Goal: Information Seeking & Learning: Understand process/instructions

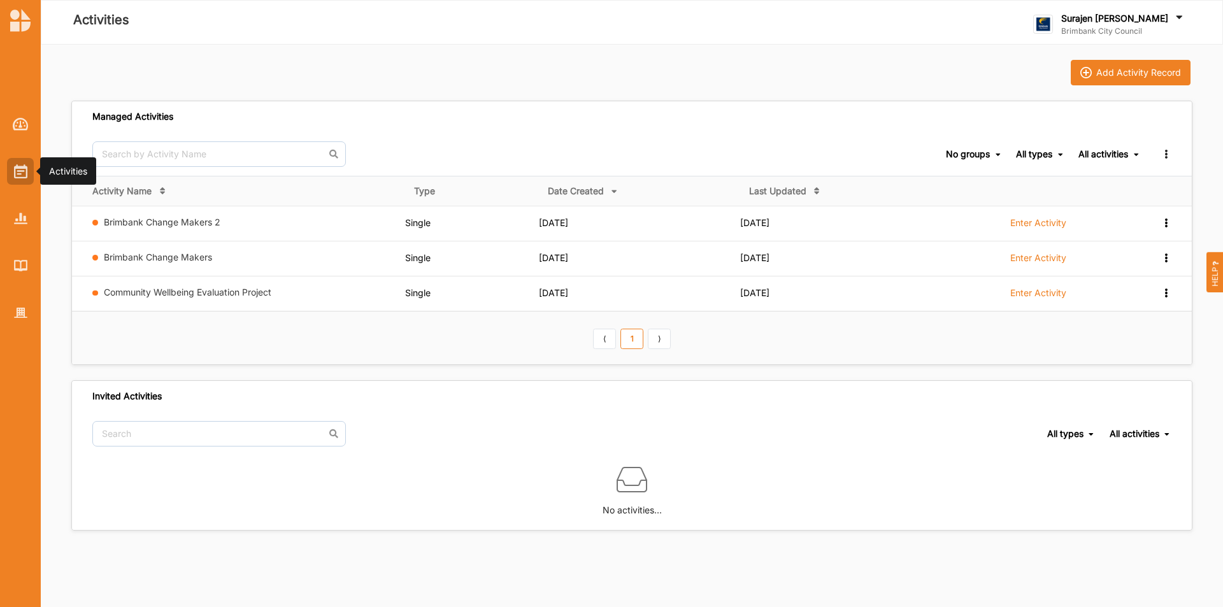
click at [26, 173] on img at bounding box center [20, 171] width 13 height 14
click at [12, 322] on div at bounding box center [20, 312] width 27 height 27
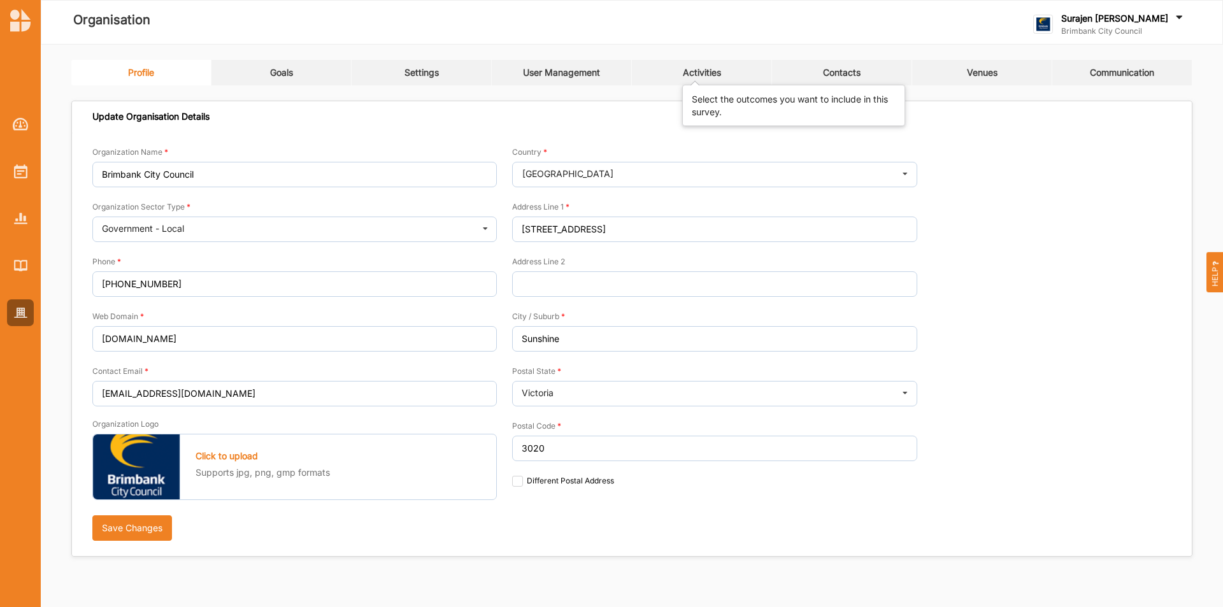
click at [703, 67] on div "Activities" at bounding box center [702, 72] width 38 height 11
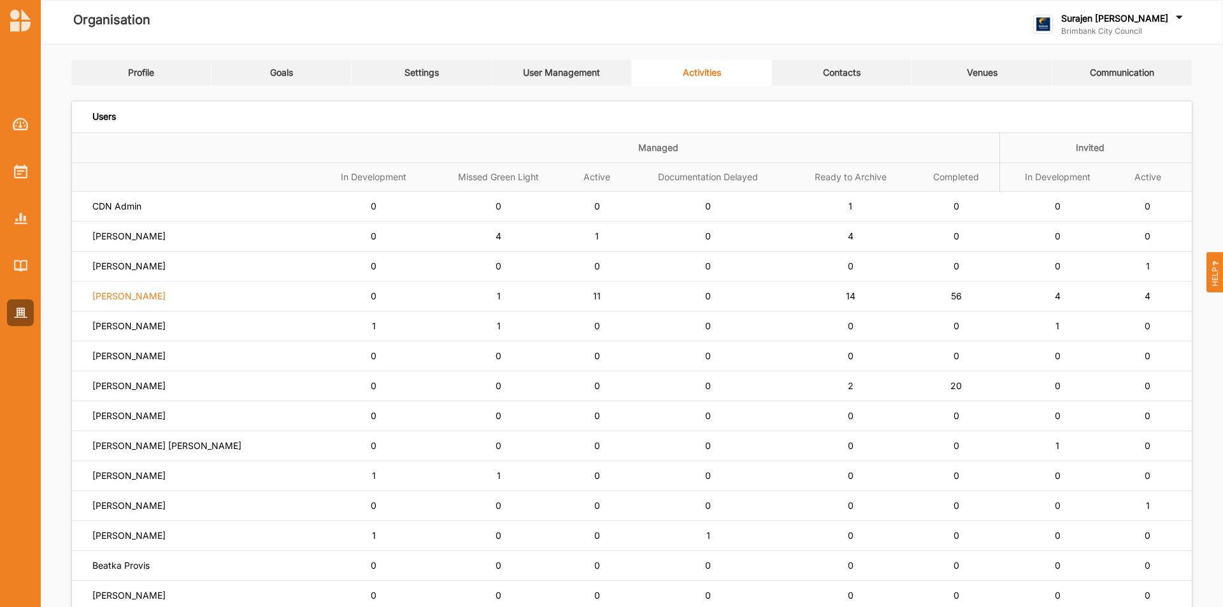
click at [134, 212] on label "[PERSON_NAME]" at bounding box center [116, 206] width 49 height 11
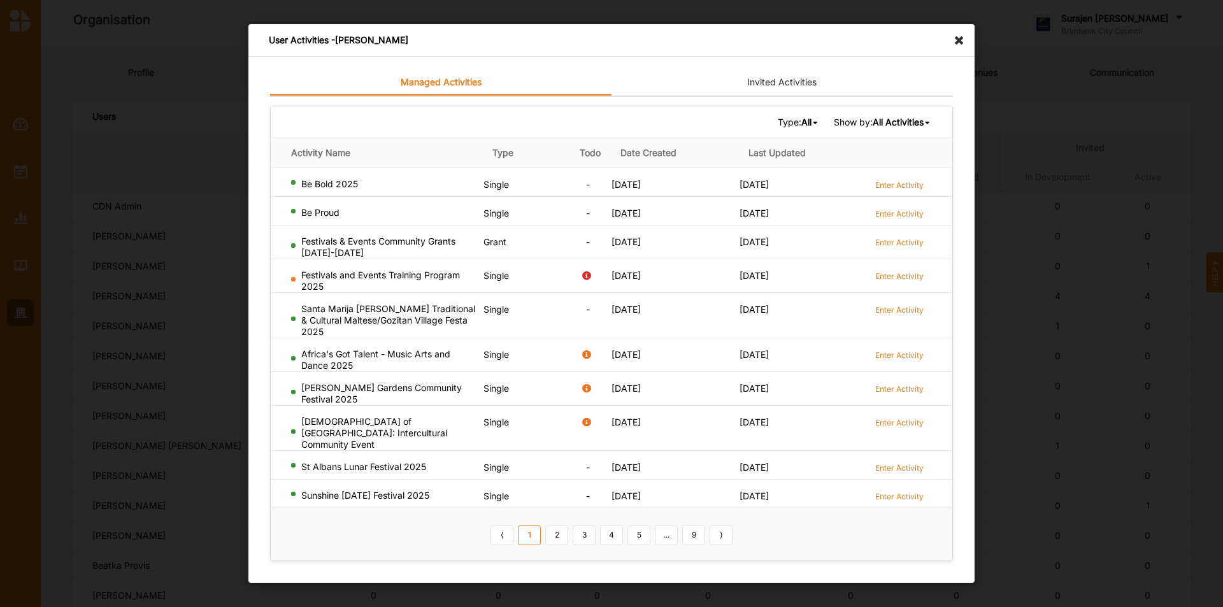
click at [958, 45] on icon at bounding box center [962, 34] width 20 height 20
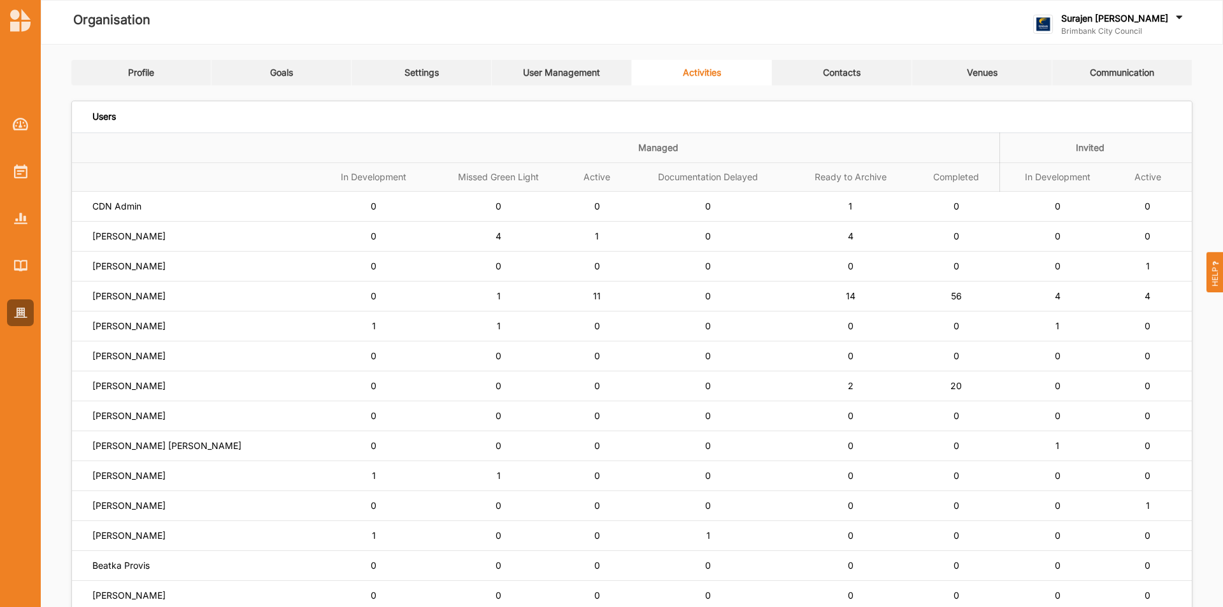
drag, startPoint x: 899, startPoint y: 487, endPoint x: 198, endPoint y: 156, distance: 774.8
click at [198, 156] on th at bounding box center [194, 148] width 245 height 30
click at [141, 212] on label "[PERSON_NAME]" at bounding box center [116, 206] width 49 height 11
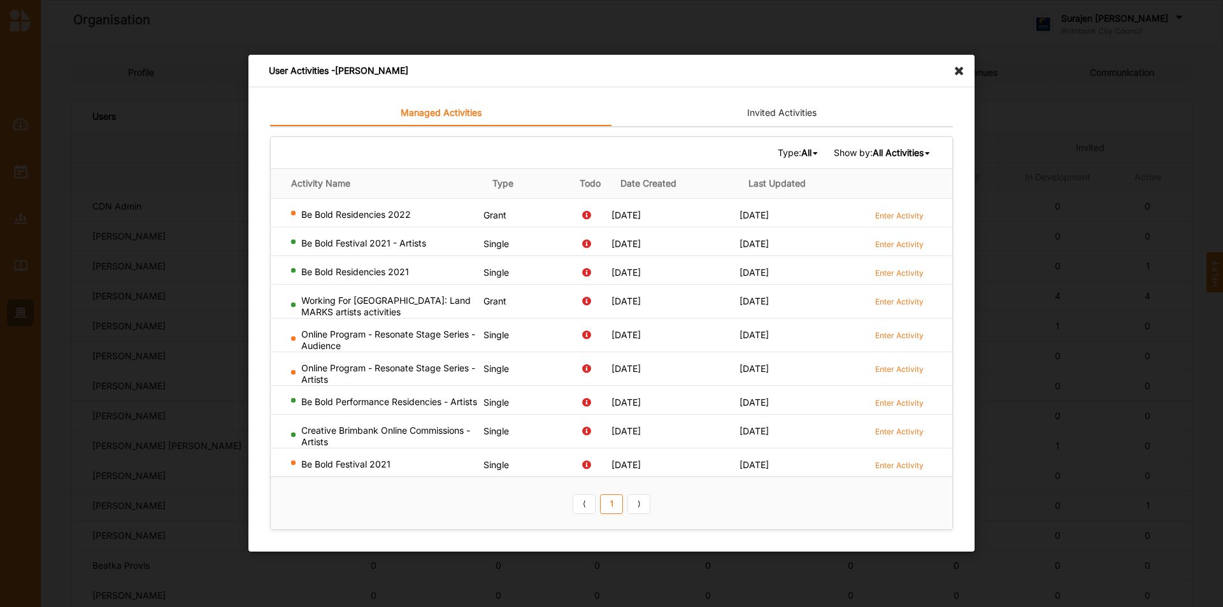
click at [957, 71] on icon at bounding box center [962, 65] width 20 height 20
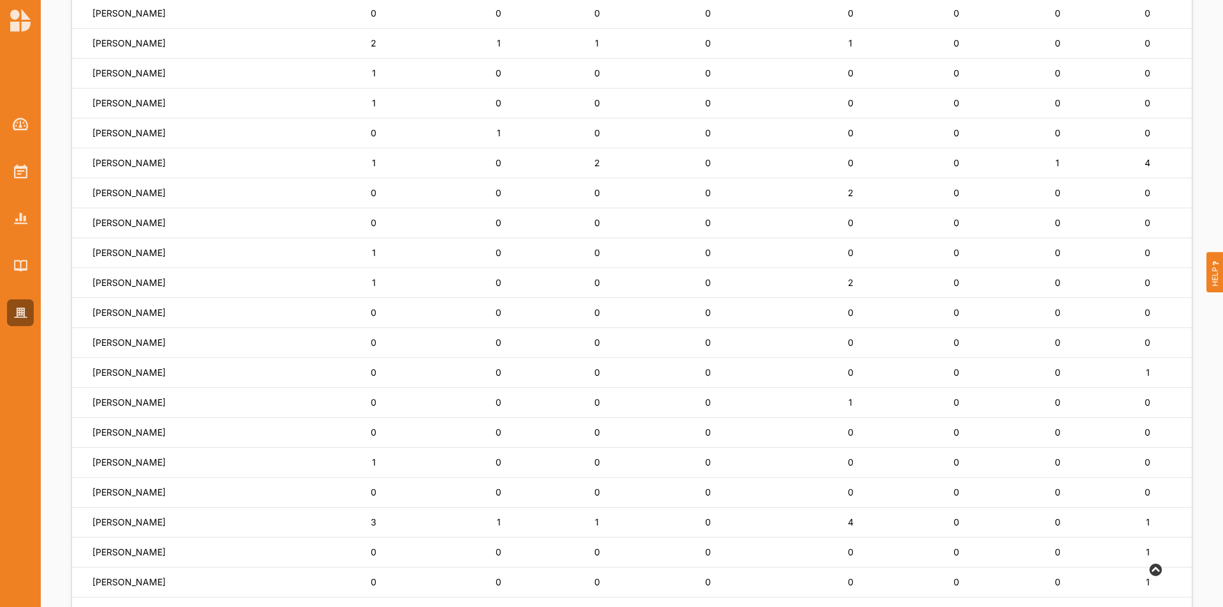
scroll to position [561, 0]
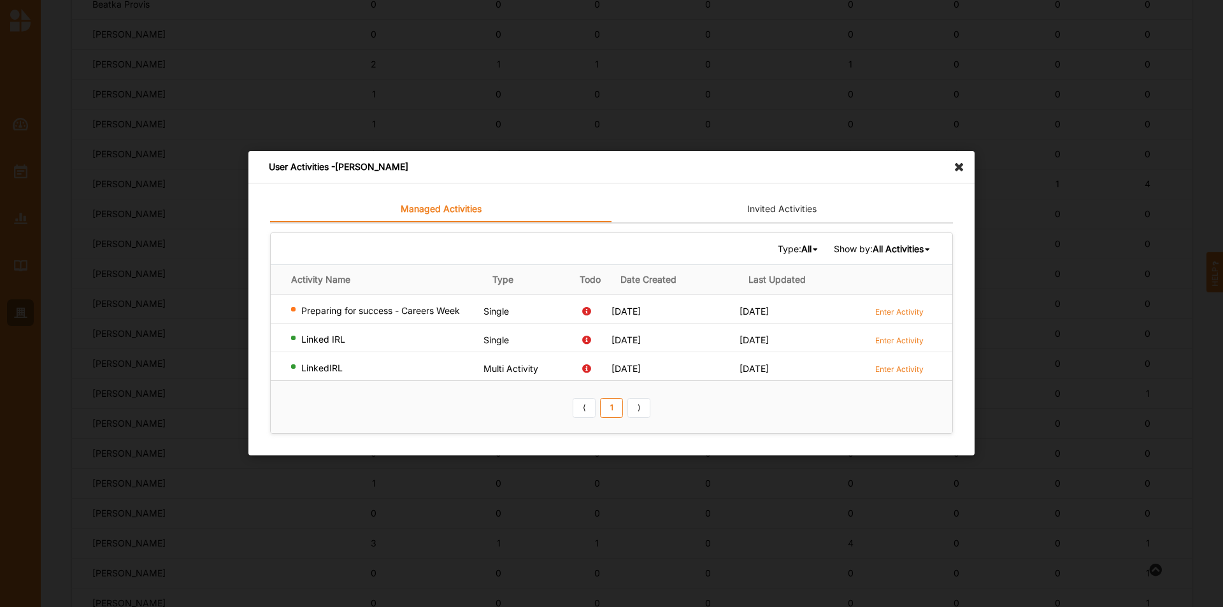
click at [960, 173] on div "User Activities - [PERSON_NAME]" at bounding box center [611, 167] width 726 height 32
click at [955, 163] on icon at bounding box center [962, 161] width 20 height 20
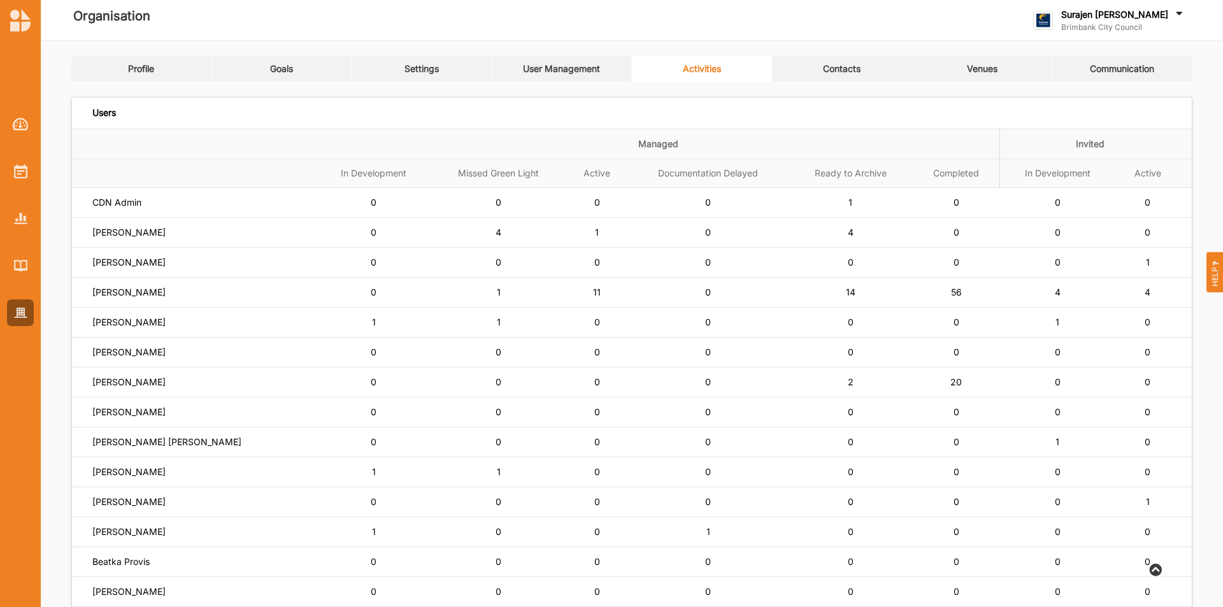
scroll to position [0, 0]
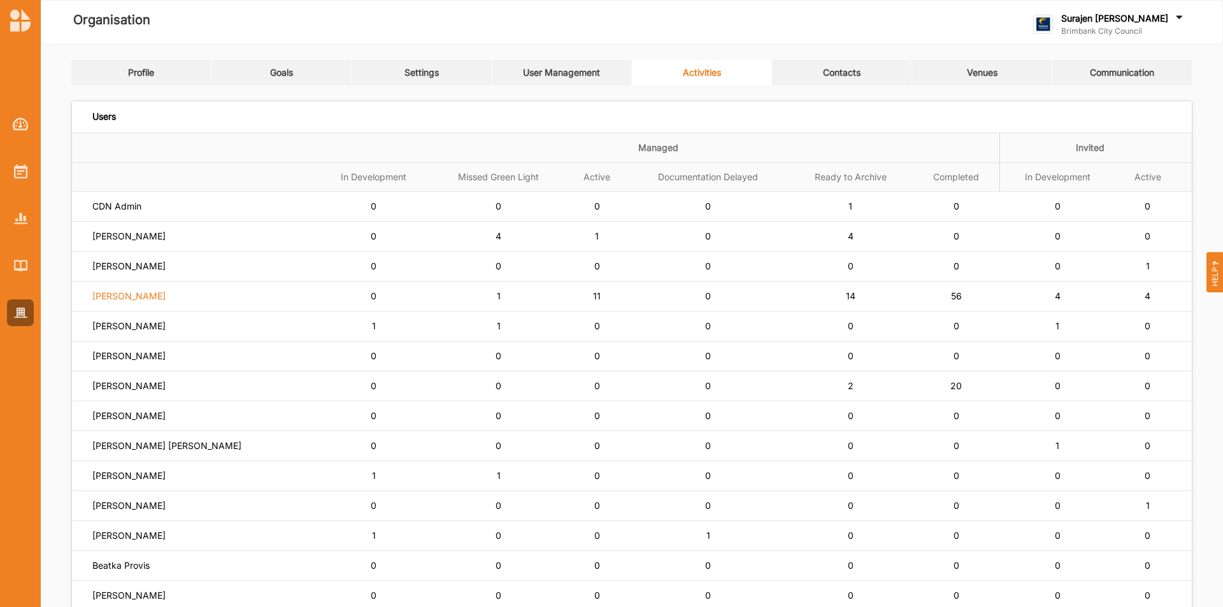
click at [113, 212] on label "[PERSON_NAME]" at bounding box center [116, 206] width 49 height 11
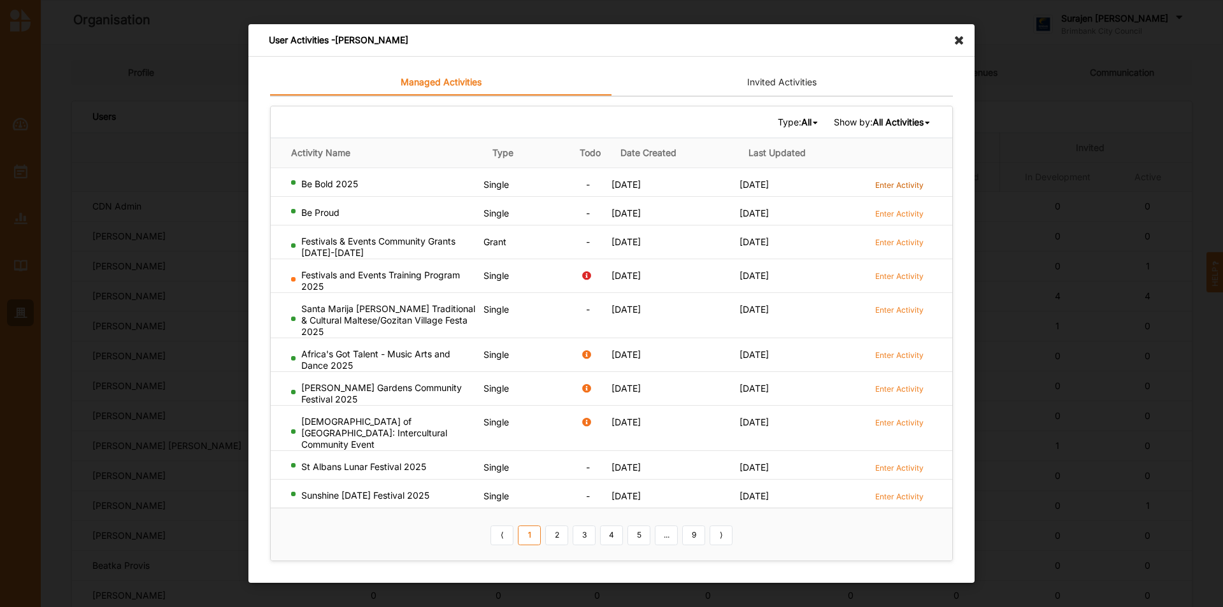
click at [898, 190] on label "Enter Activity" at bounding box center [899, 185] width 48 height 11
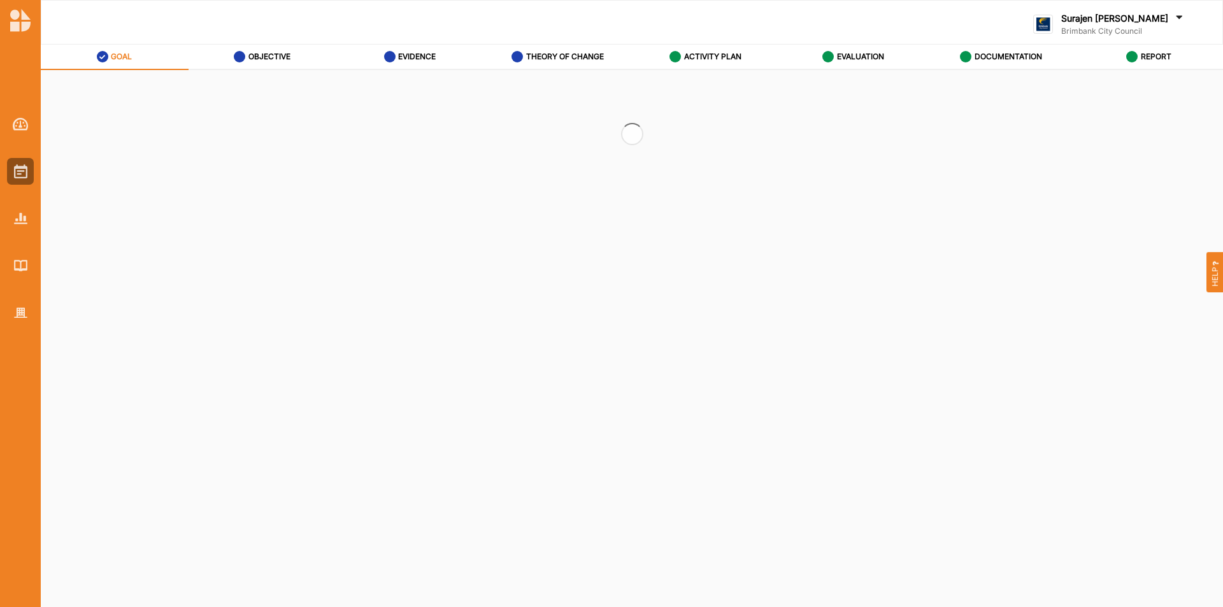
select select "2"
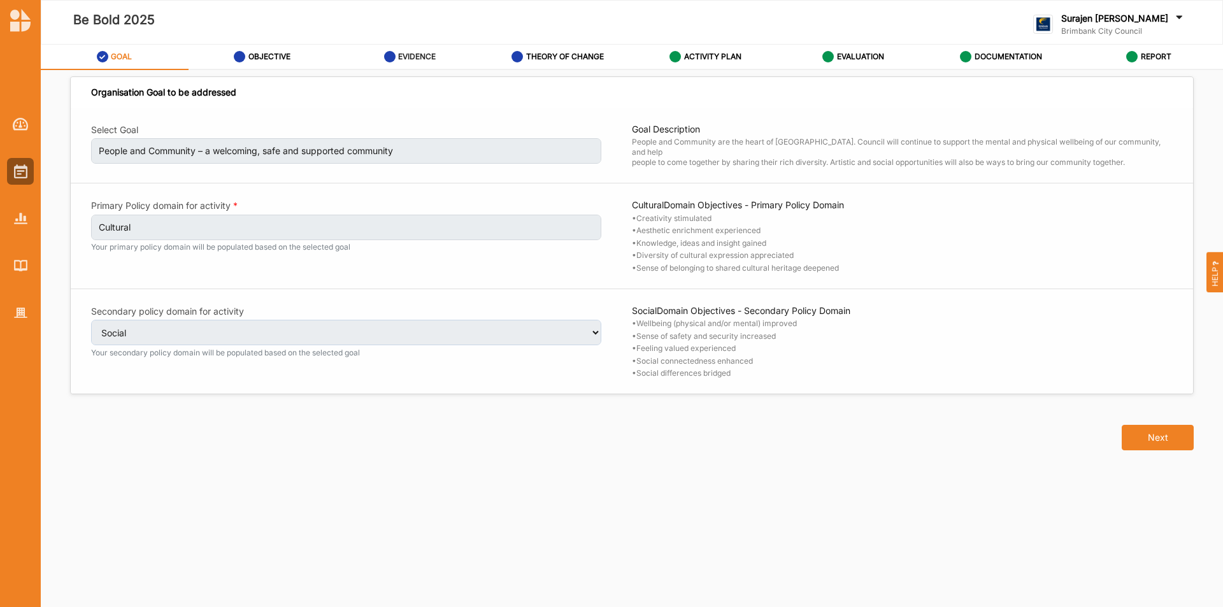
click at [422, 62] on div "EVIDENCE" at bounding box center [410, 56] width 52 height 23
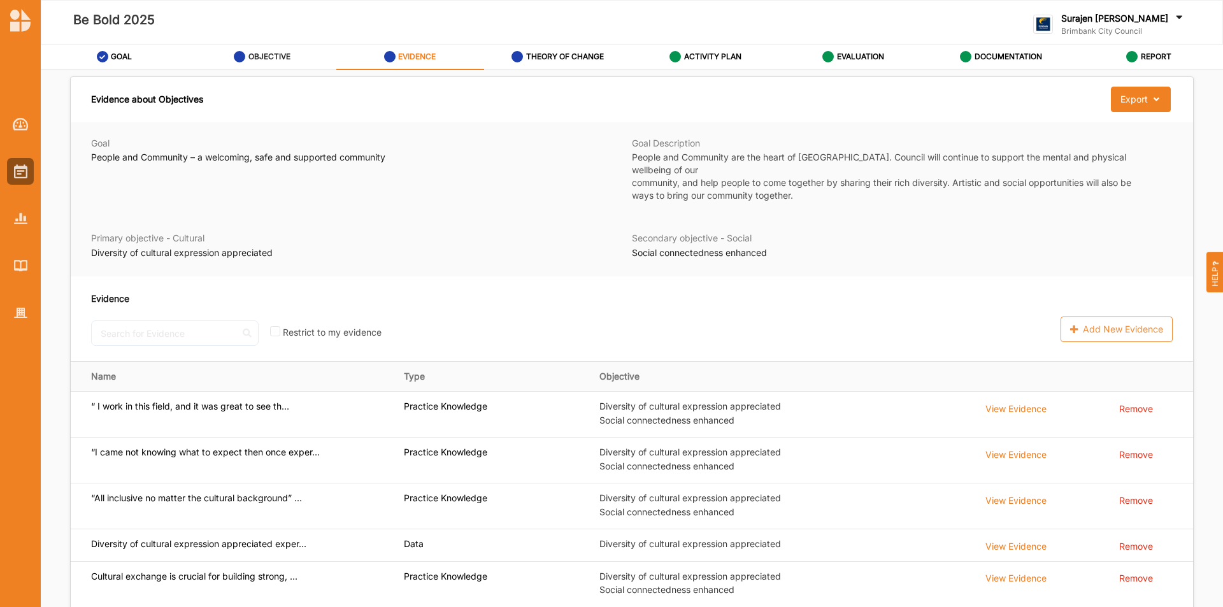
click at [259, 56] on label "OBJECTIVE" at bounding box center [269, 57] width 42 height 10
select select "4"
select select "9"
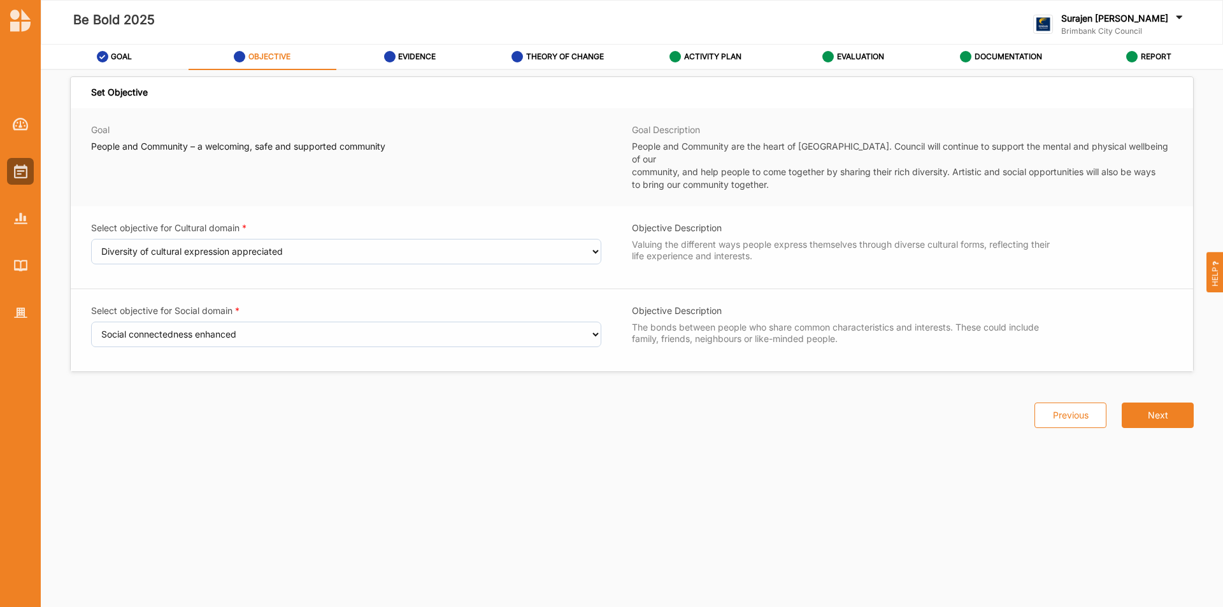
click at [259, 56] on label "OBJECTIVE" at bounding box center [269, 57] width 42 height 10
click at [853, 57] on label "EVALUATION" at bounding box center [860, 57] width 47 height 10
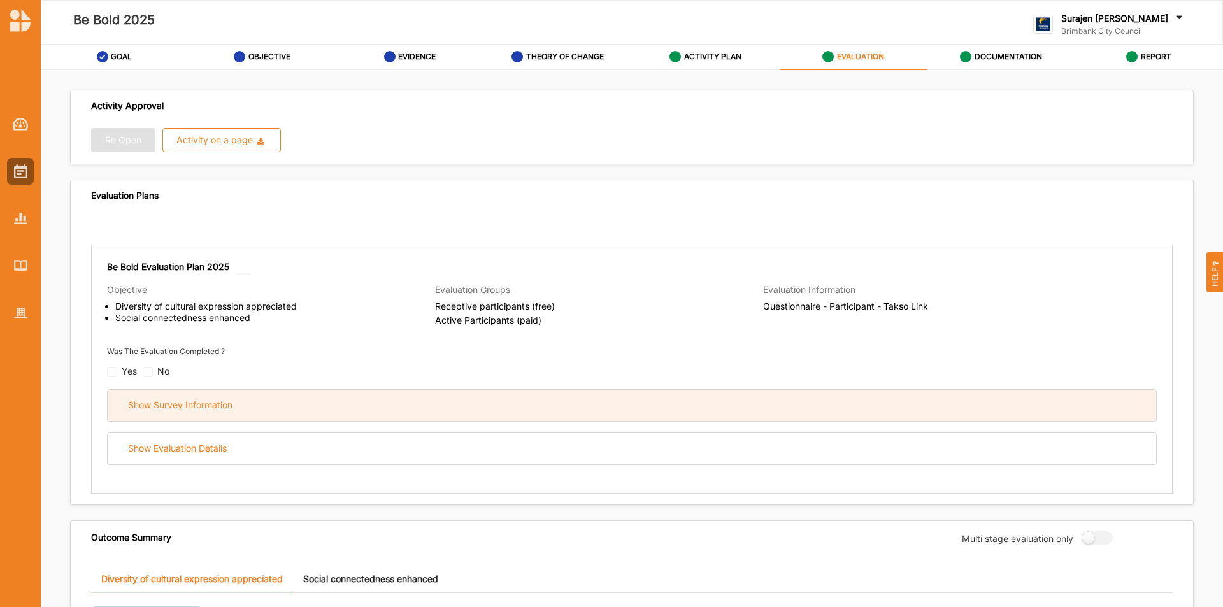
click at [308, 394] on div "Show Survey Information" at bounding box center [632, 405] width 1049 height 31
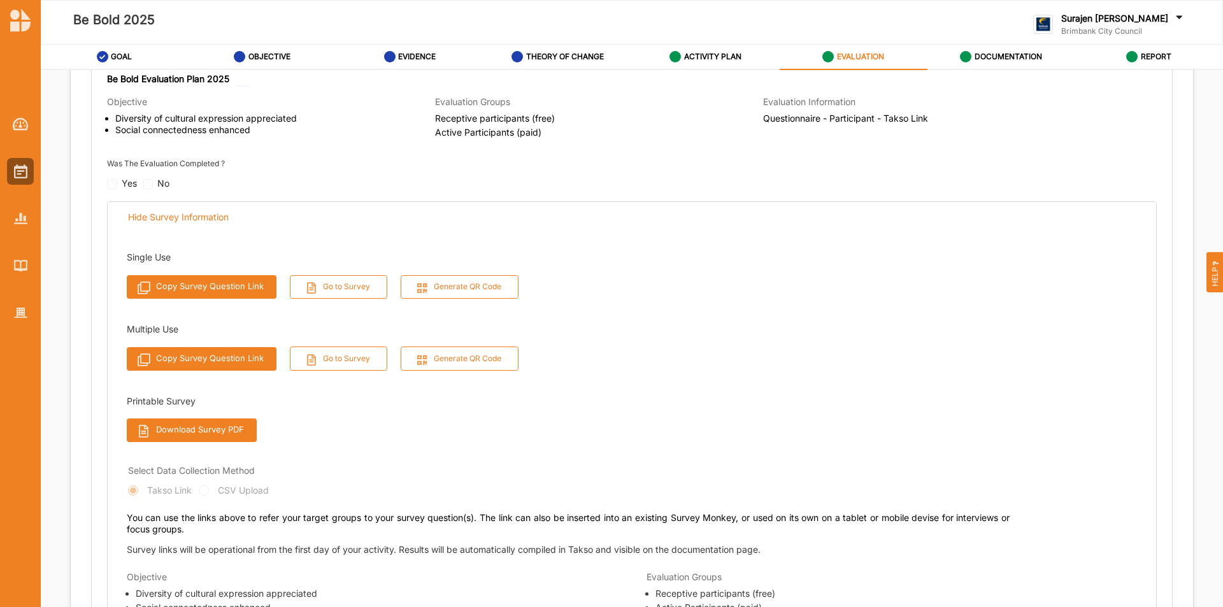
scroll to position [191, 0]
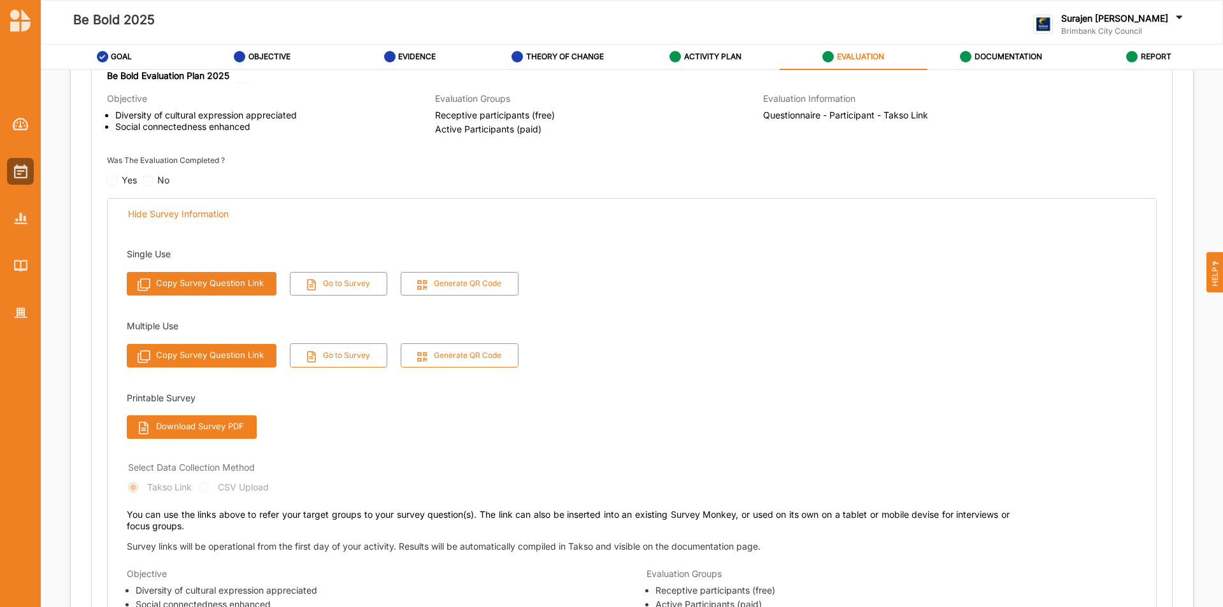
click at [206, 426] on button "Download Survey PDF" at bounding box center [192, 427] width 130 height 24
click at [11, 175] on div at bounding box center [20, 171] width 27 height 27
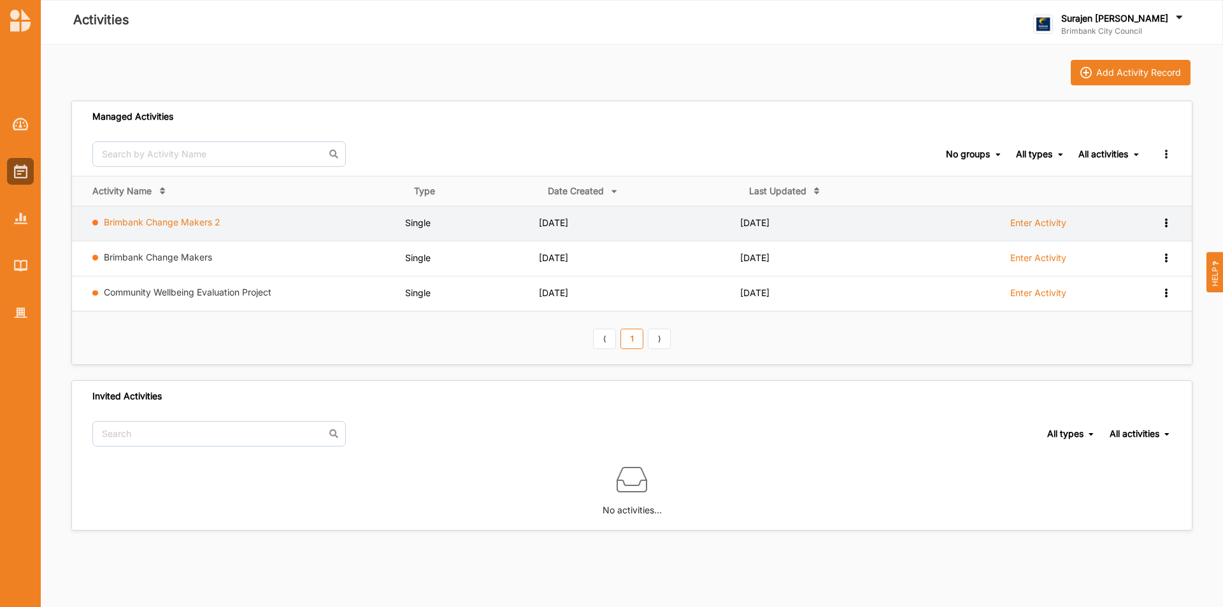
click at [171, 227] on link "Brimbank Change Makers 2" at bounding box center [162, 222] width 117 height 11
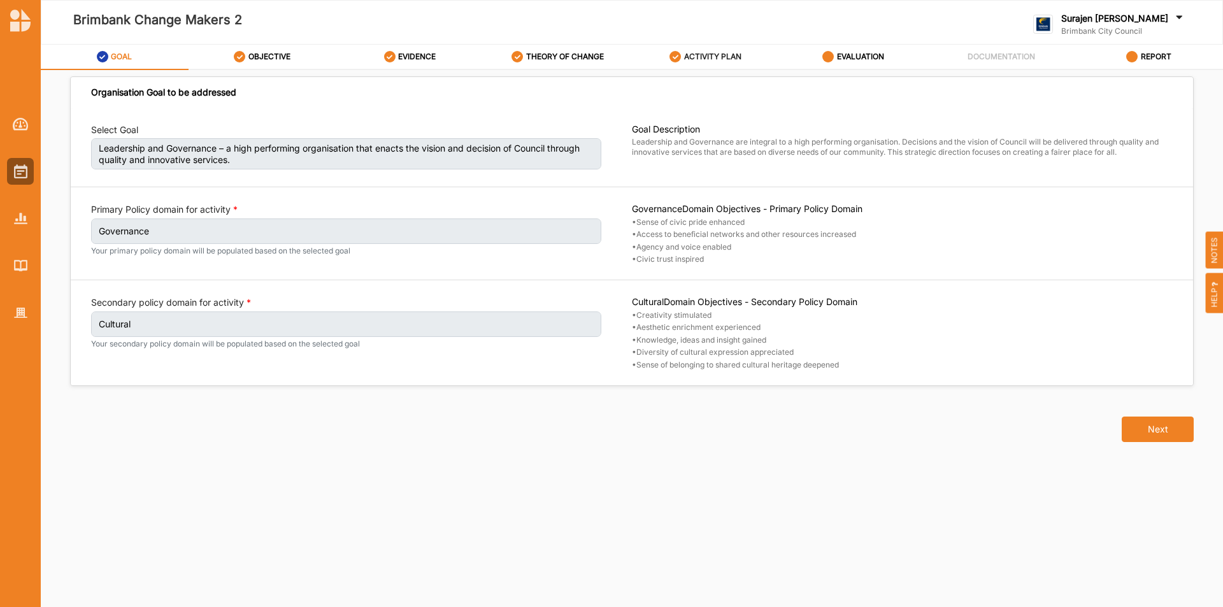
click at [703, 52] on label "ACTIVITY PLAN" at bounding box center [712, 57] width 57 height 10
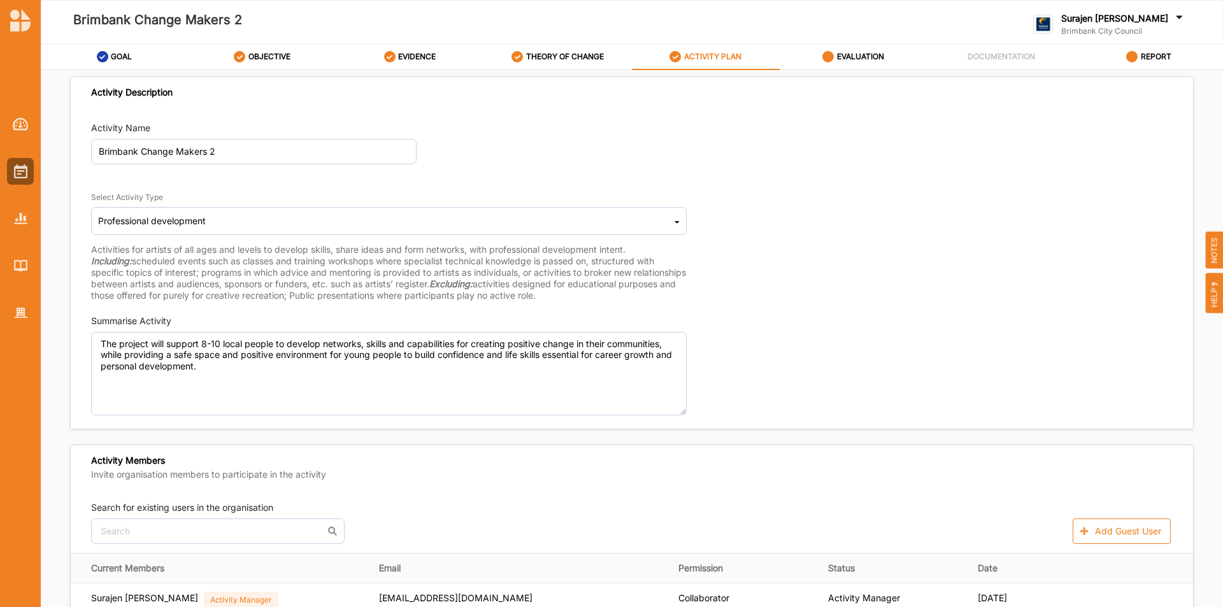
click at [847, 44] on div at bounding box center [845, 22] width 148 height 61
click at [845, 56] on label "EVALUATION" at bounding box center [860, 57] width 47 height 10
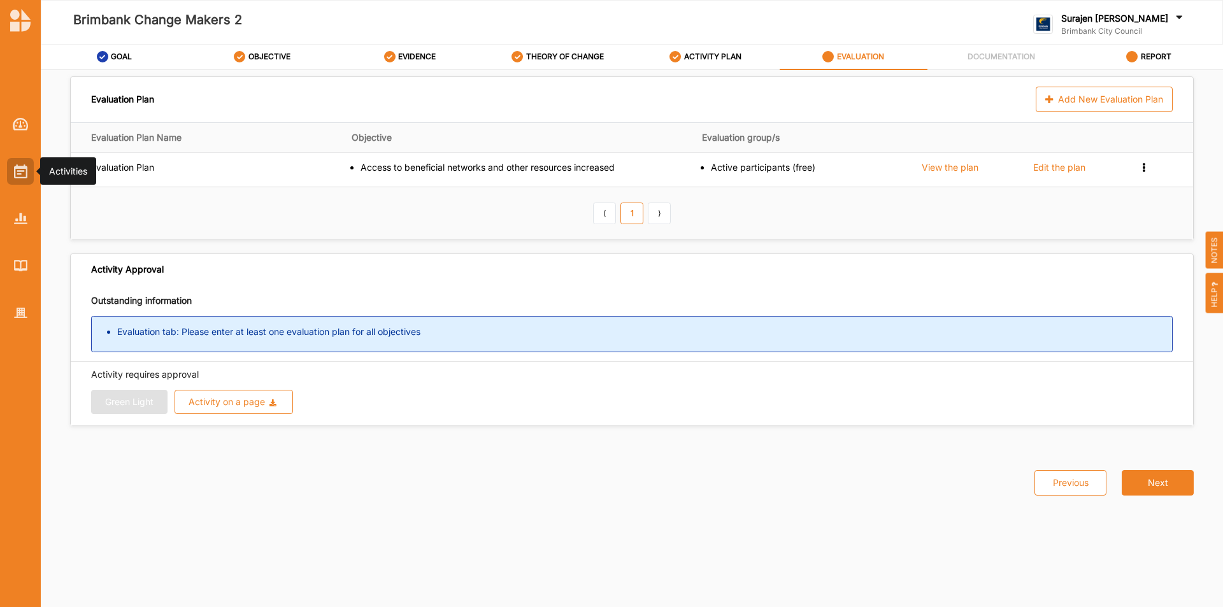
click at [24, 171] on img at bounding box center [20, 171] width 13 height 14
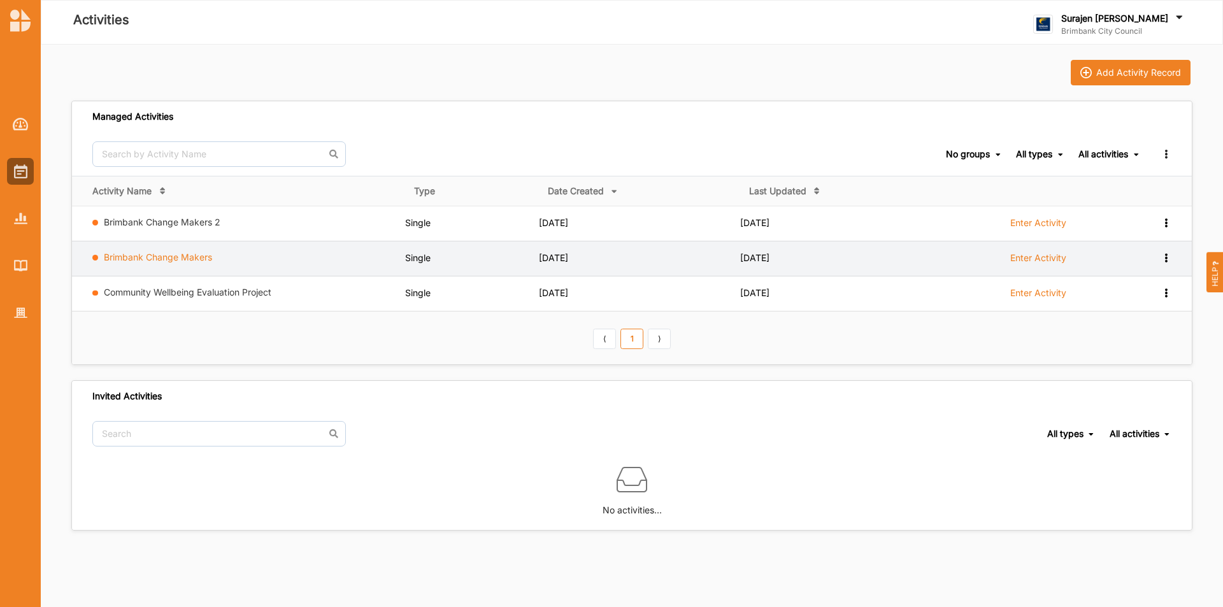
click at [196, 252] on link "Brimbank Change Makers" at bounding box center [158, 257] width 108 height 11
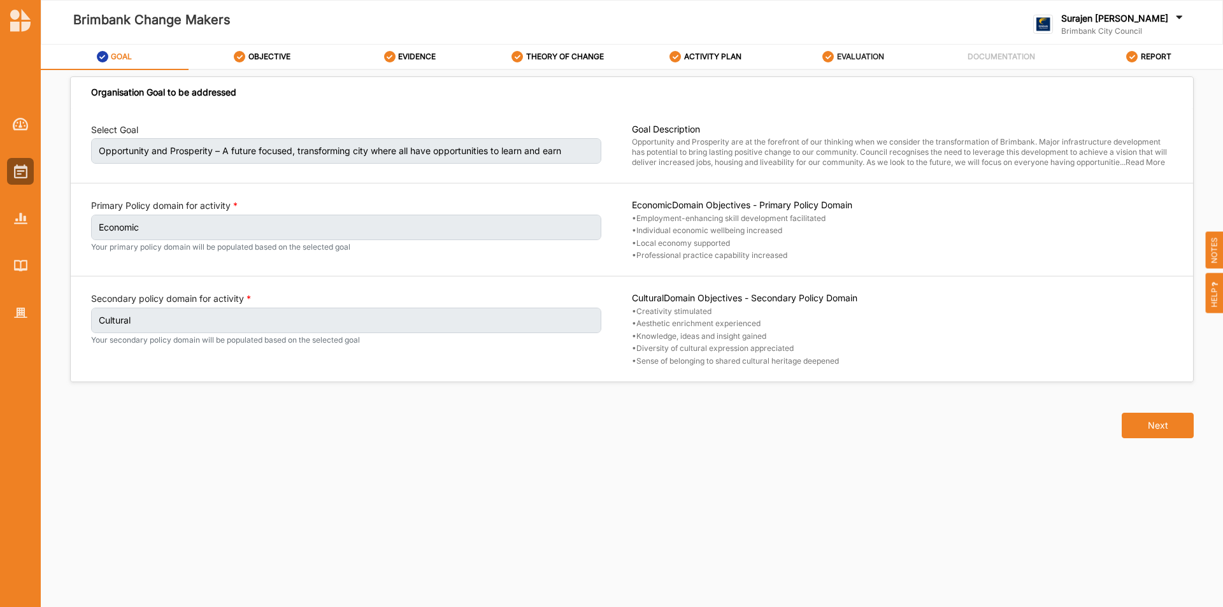
click at [850, 47] on div "EVALUATION" at bounding box center [853, 56] width 62 height 23
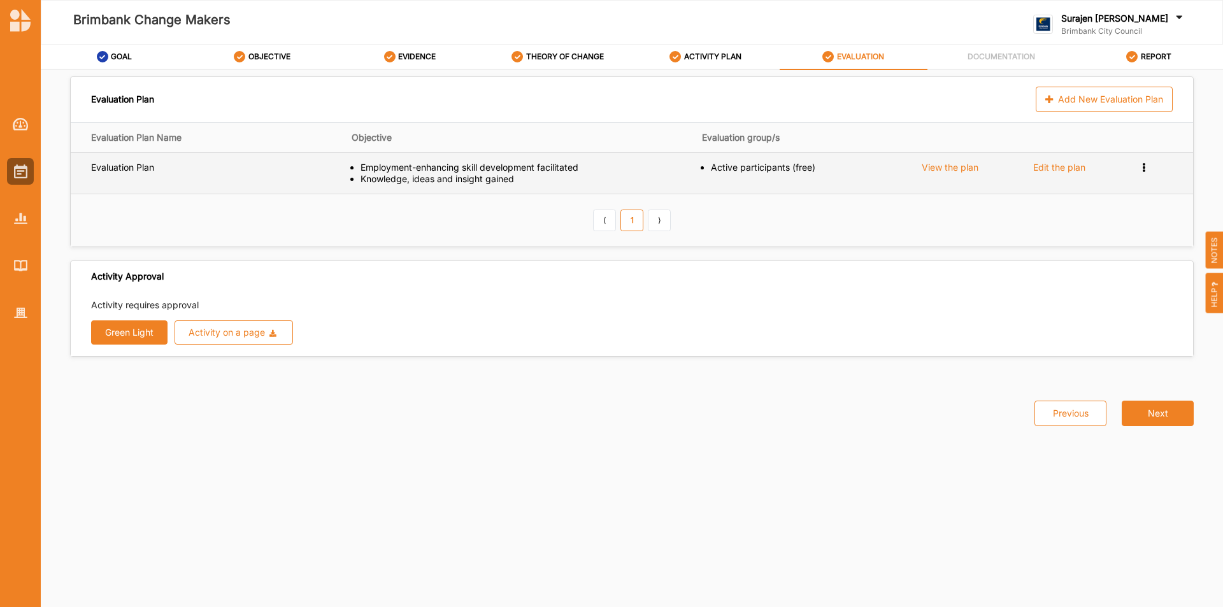
click at [950, 162] on div "View the plan" at bounding box center [950, 167] width 57 height 11
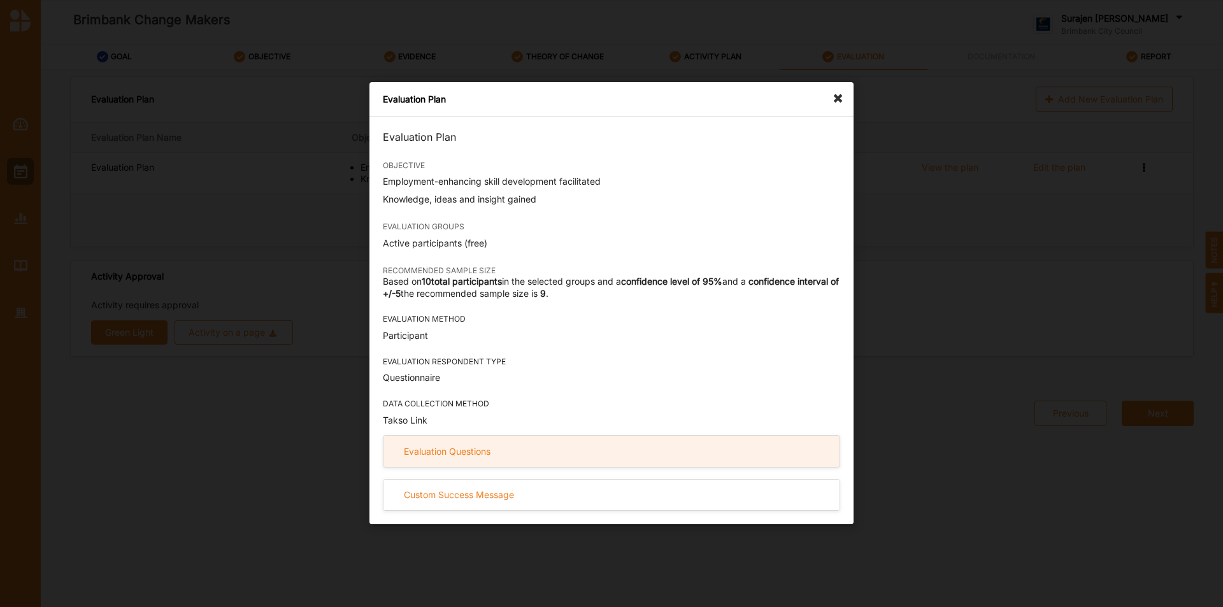
click at [551, 447] on div "Evaluation Questions" at bounding box center [611, 451] width 456 height 31
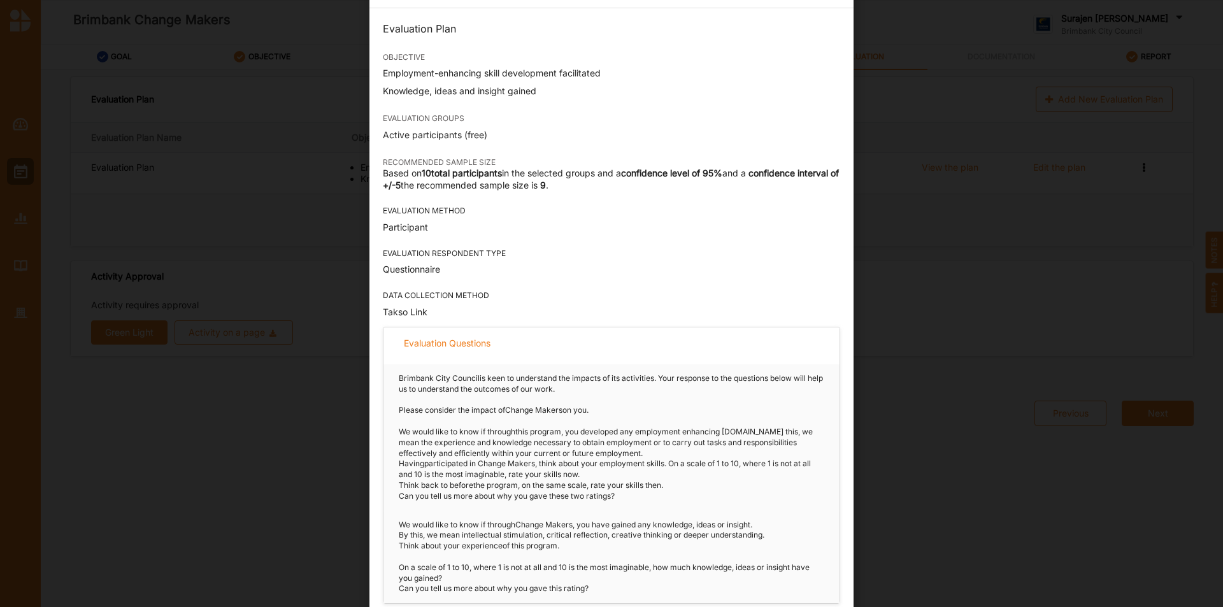
scroll to position [97, 0]
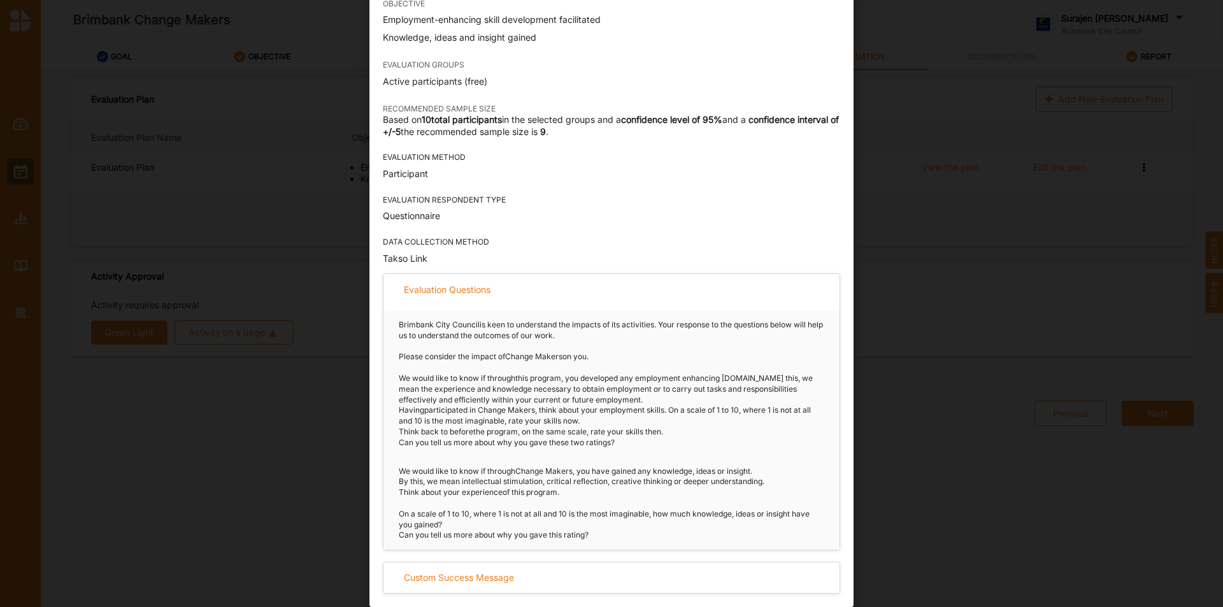
drag, startPoint x: 614, startPoint y: 537, endPoint x: 391, endPoint y: 380, distance: 272.9
click at [391, 380] on div "Brimbank City Council is keen to understand the impacts of its activities. Your…" at bounding box center [611, 430] width 456 height 239
copy div "We would like to know if through this program , you developed any employment en…"
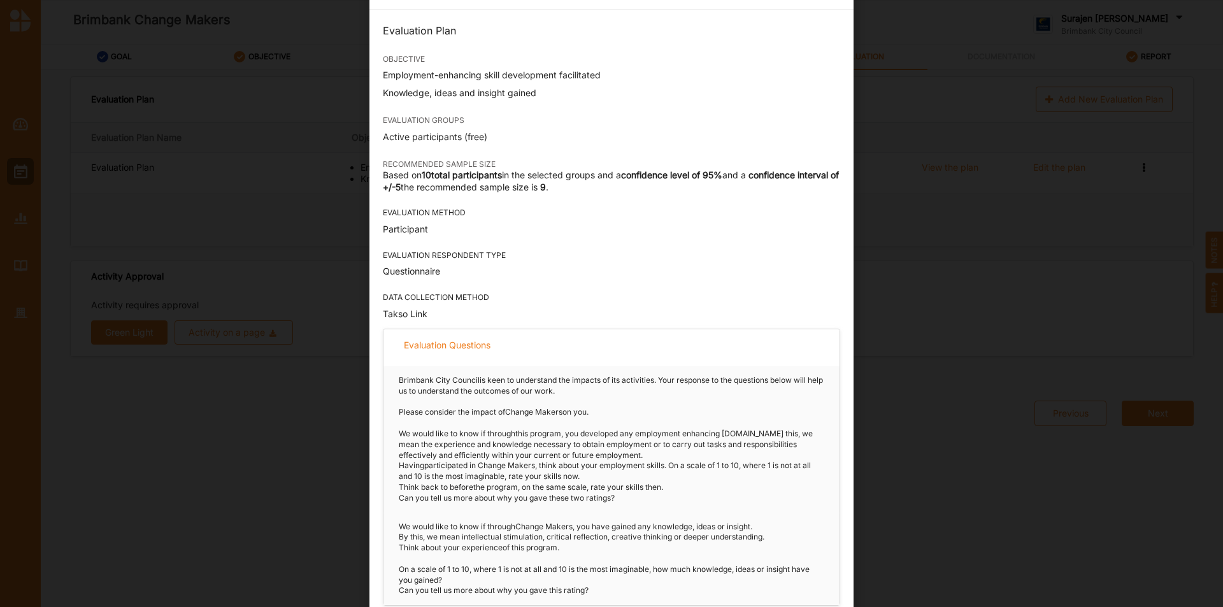
scroll to position [0, 0]
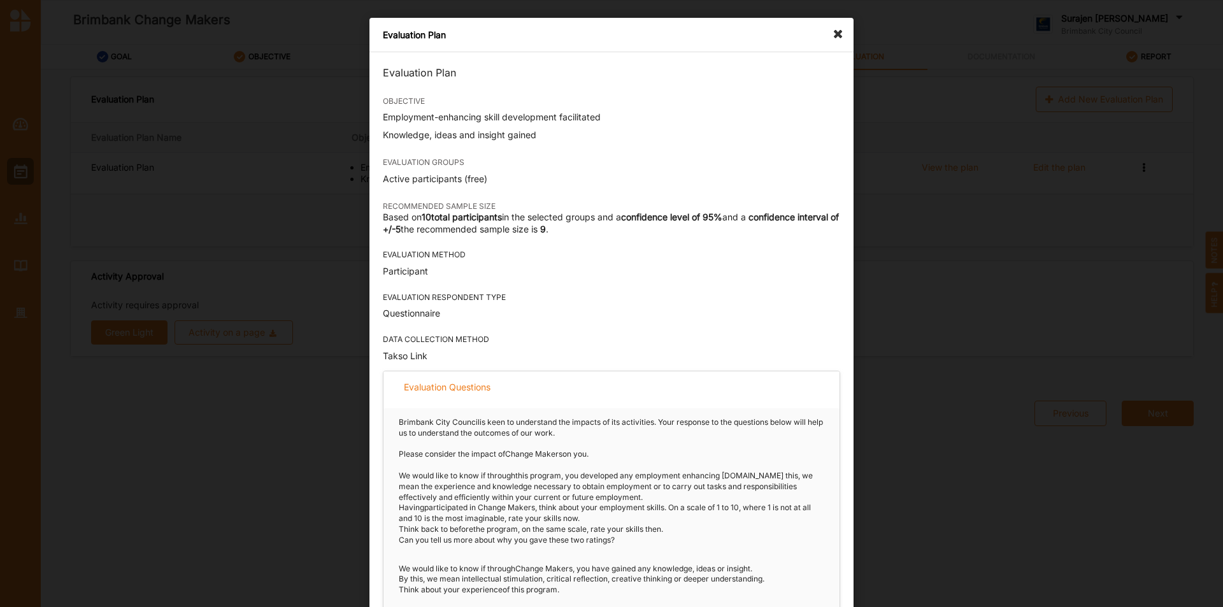
click at [835, 36] on icon at bounding box center [841, 28] width 20 height 20
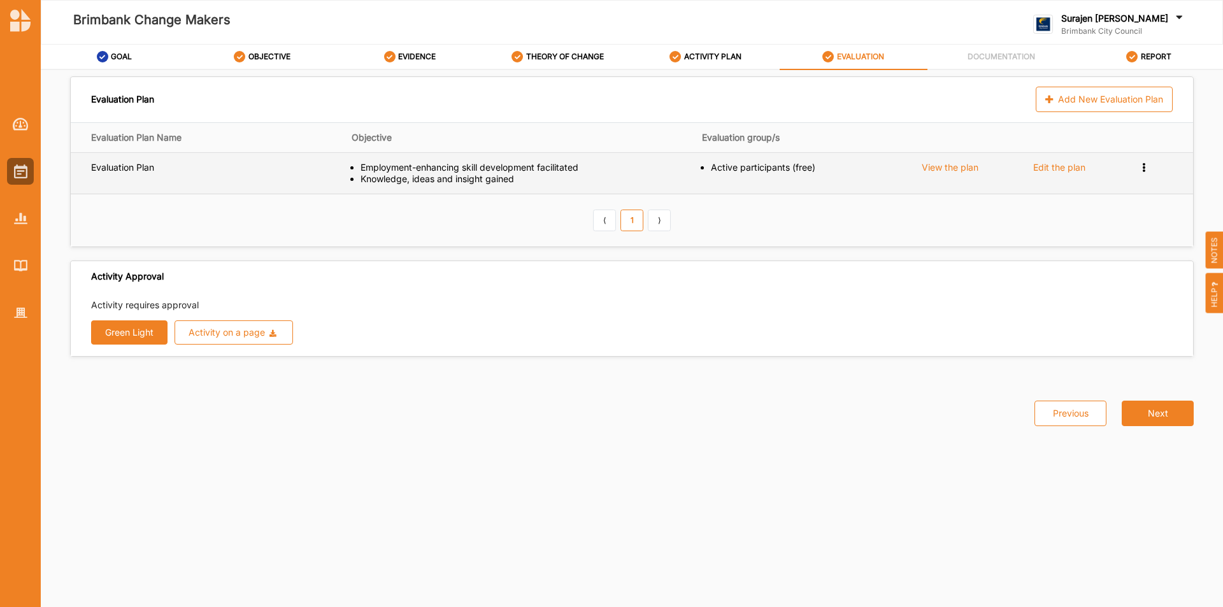
click at [958, 170] on div "View the plan" at bounding box center [950, 167] width 57 height 11
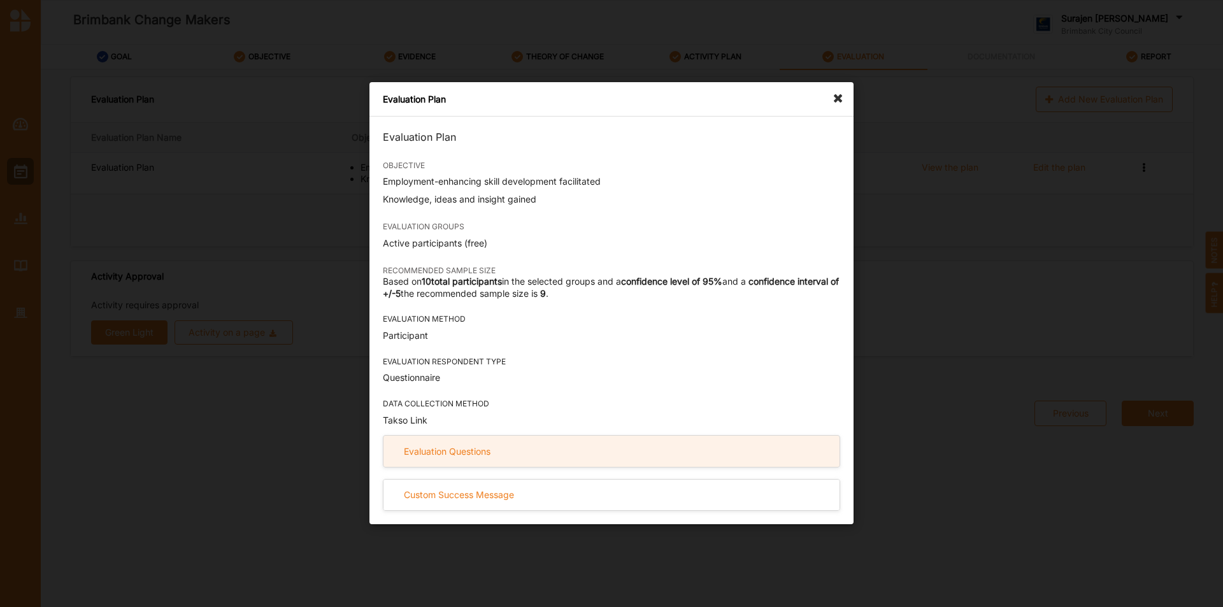
click at [555, 464] on div "Evaluation Questions" at bounding box center [611, 451] width 456 height 31
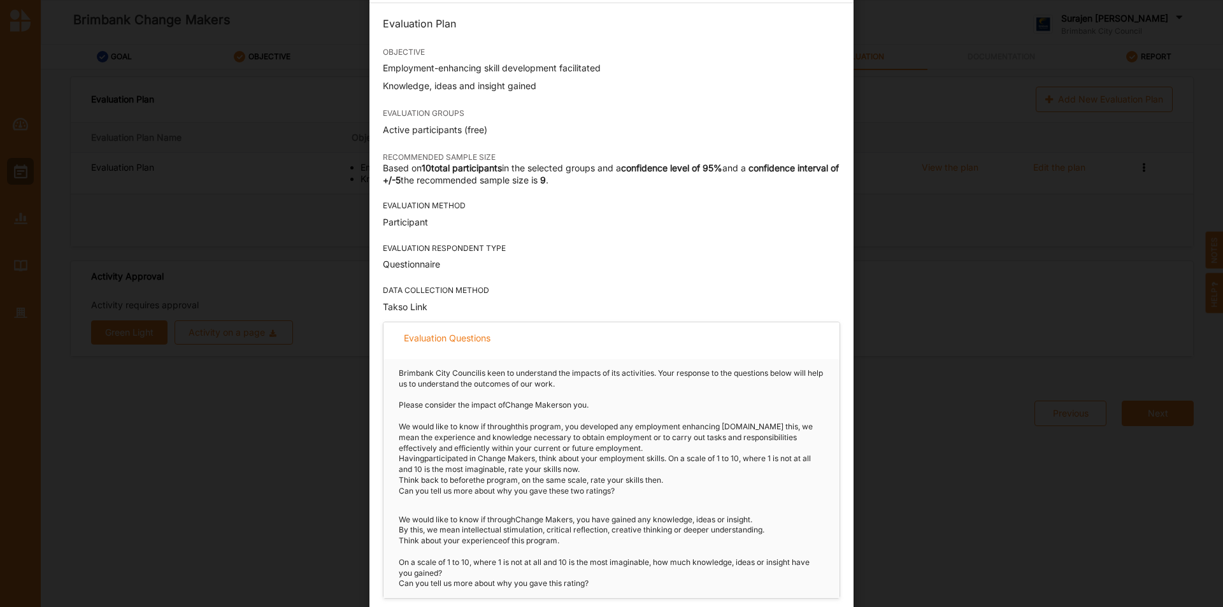
scroll to position [97, 0]
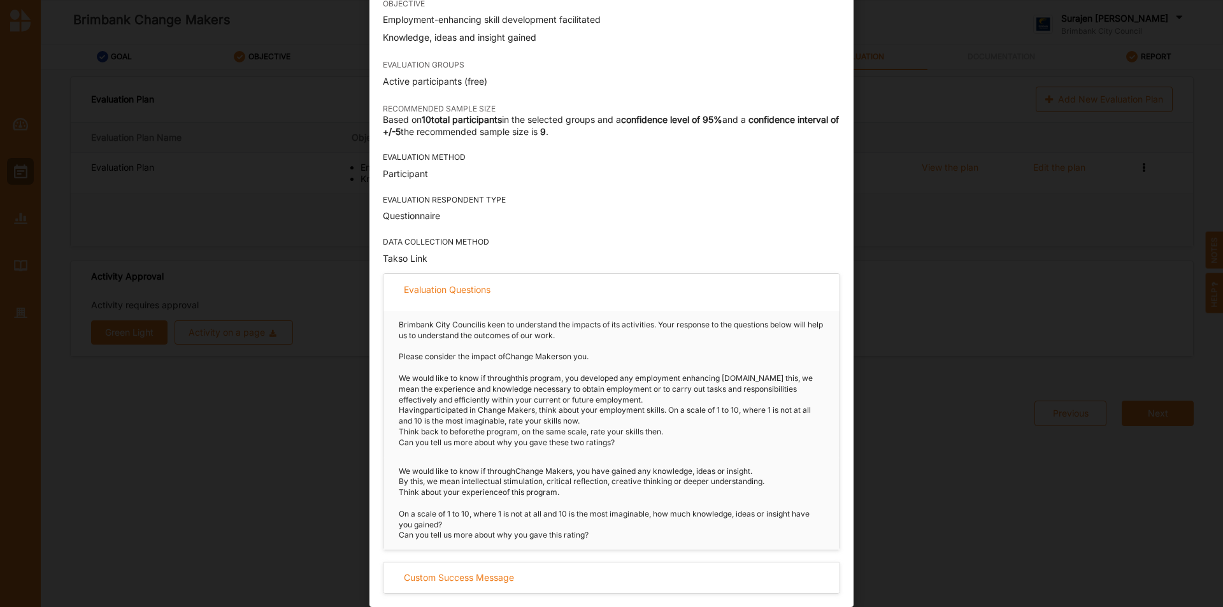
drag, startPoint x: 593, startPoint y: 540, endPoint x: 375, endPoint y: 471, distance: 228.5
click at [375, 471] on div "Evaluation Plan OBJECTIVE Employment-enhancing skill development facilitated Kn…" at bounding box center [611, 281] width 484 height 652
copy div "We would like to know if through Change Makers , you have gained any knowledge,…"
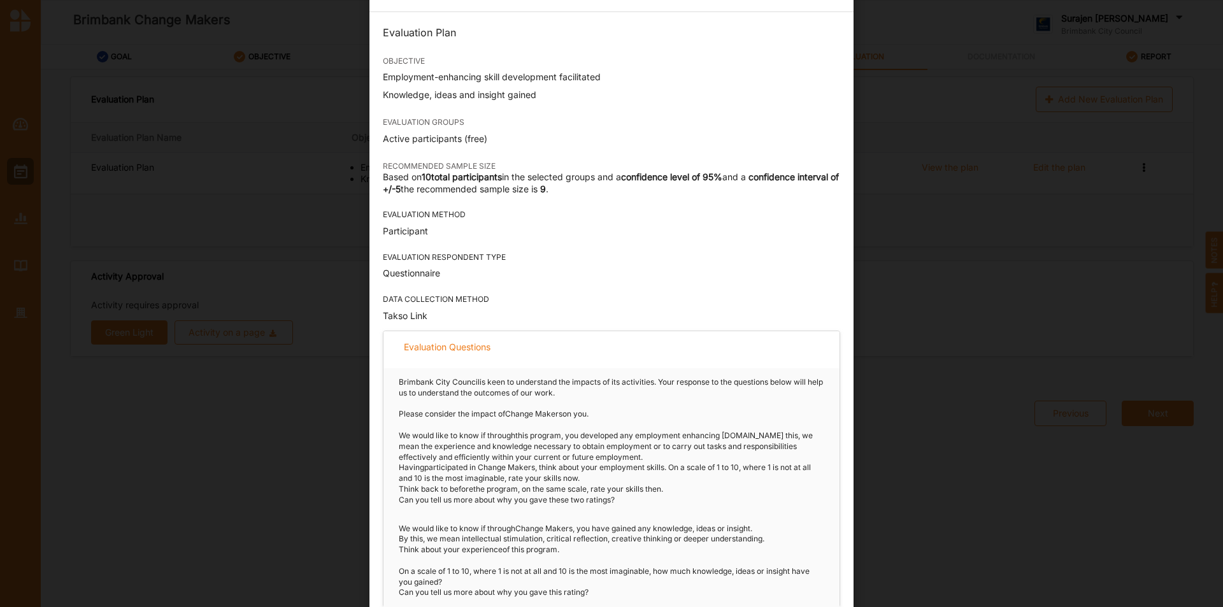
scroll to position [0, 0]
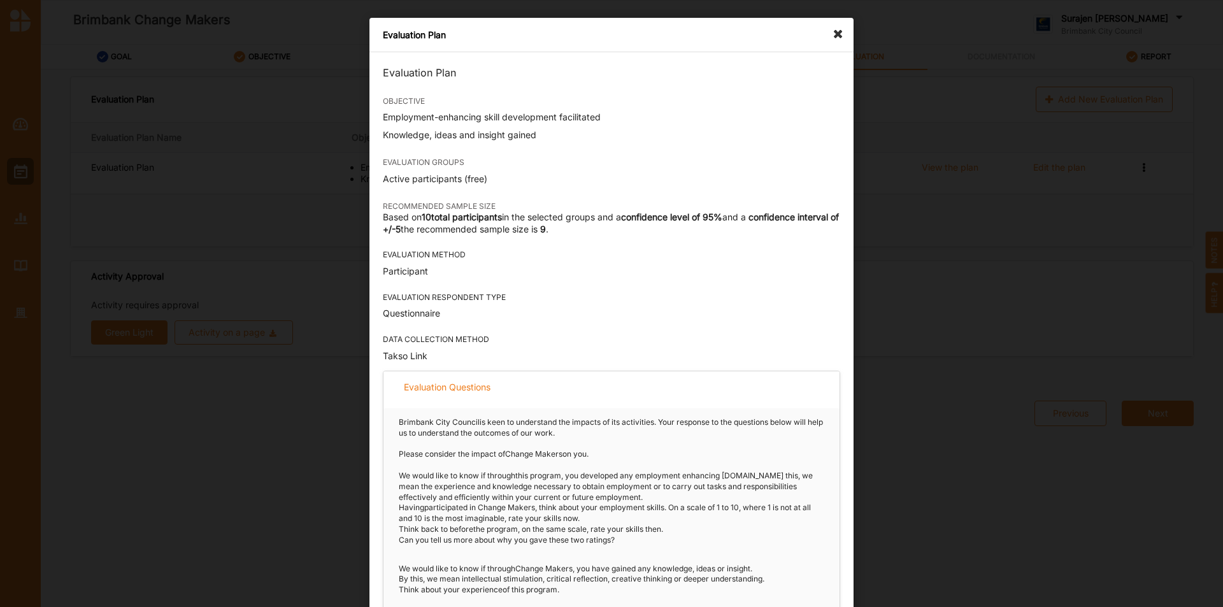
click at [835, 31] on icon at bounding box center [841, 28] width 20 height 20
